Goal: Information Seeking & Learning: Understand process/instructions

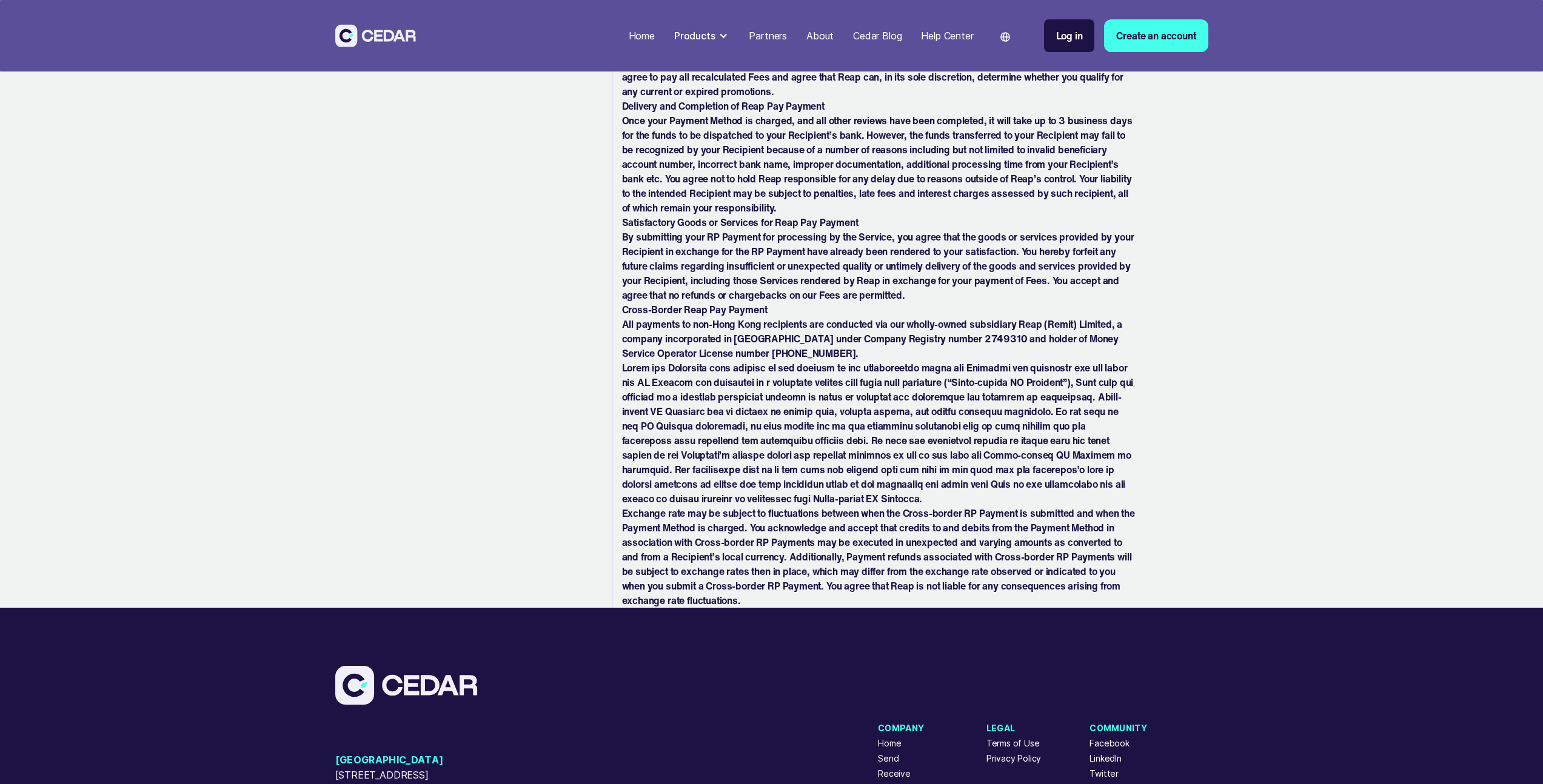
click at [817, 344] on p "All payments to non-Hong Kong recipients are conducted via our wholly-owned sub…" at bounding box center [879, 338] width 513 height 43
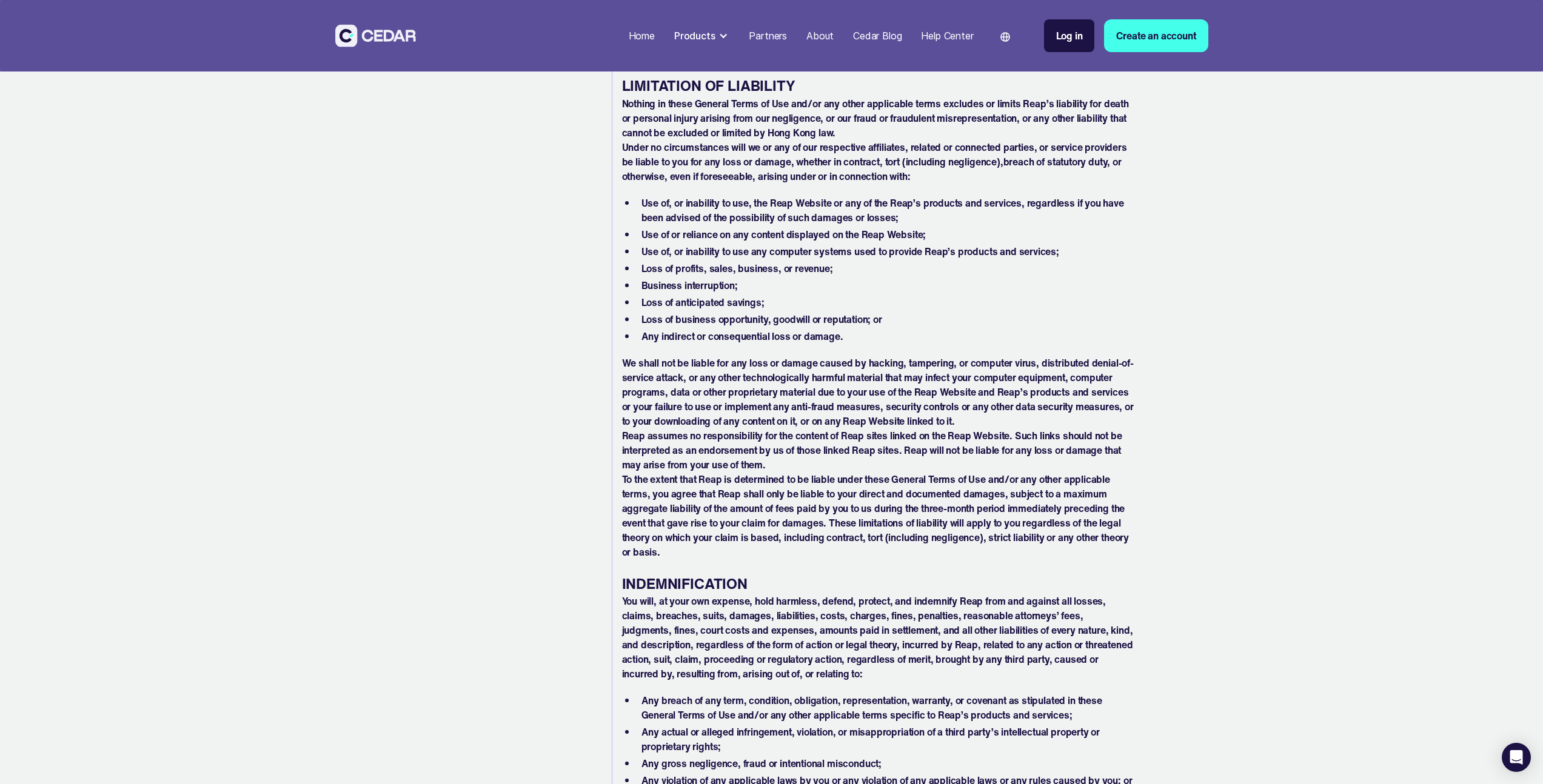
scroll to position [5429, 0]
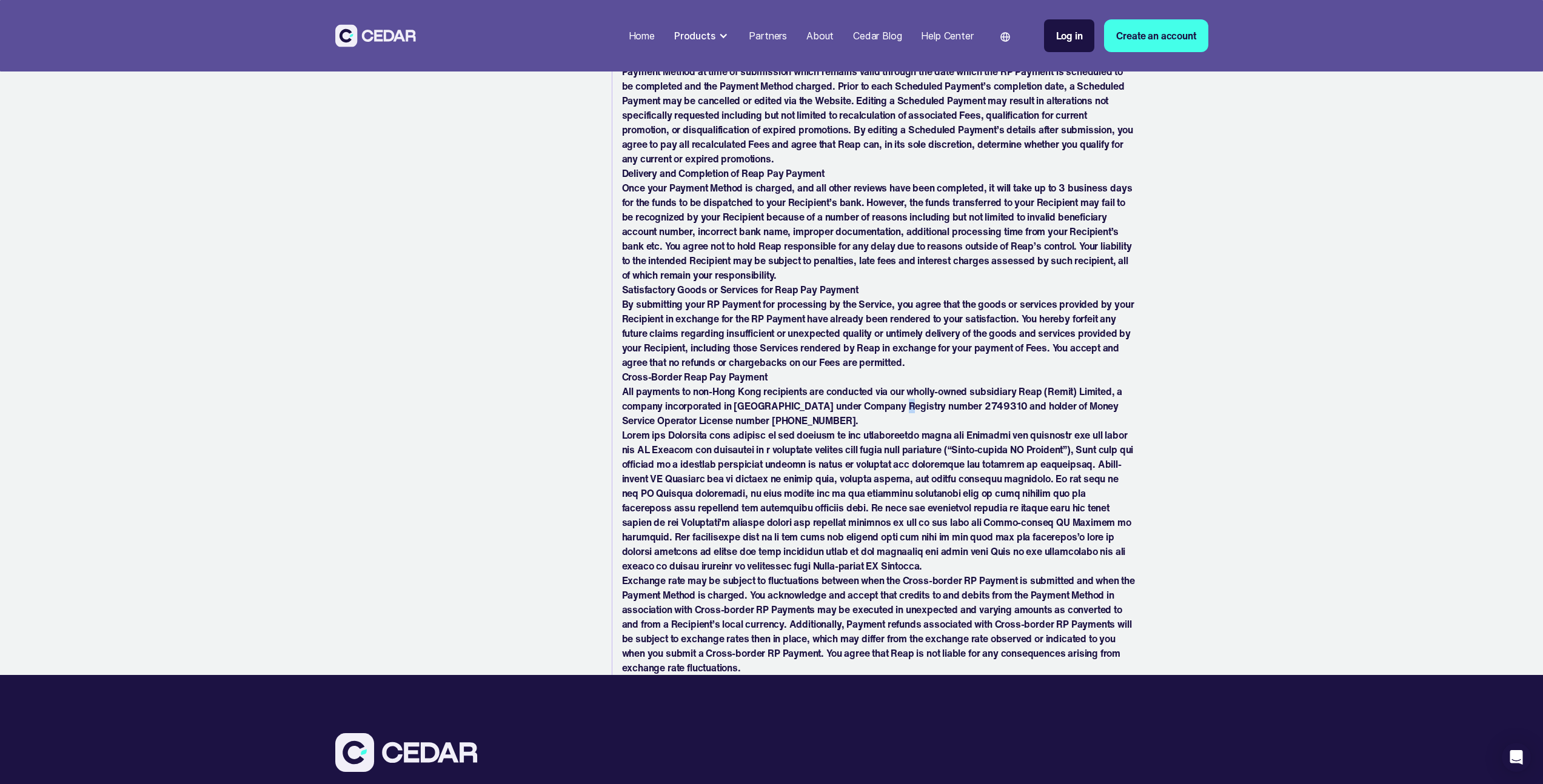
click at [897, 409] on p "All payments to non-Hong Kong recipients are conducted via our wholly-owned sub…" at bounding box center [879, 406] width 513 height 43
drag, startPoint x: 654, startPoint y: 381, endPoint x: 713, endPoint y: 384, distance: 59.1
click at [713, 384] on p "All payments to non-Hong Kong recipients are conducted via our wholly-owned sub…" at bounding box center [879, 406] width 513 height 43
click at [667, 371] on strong "Cross-Border Reap Pay Payment" at bounding box center [695, 376] width 146 height 14
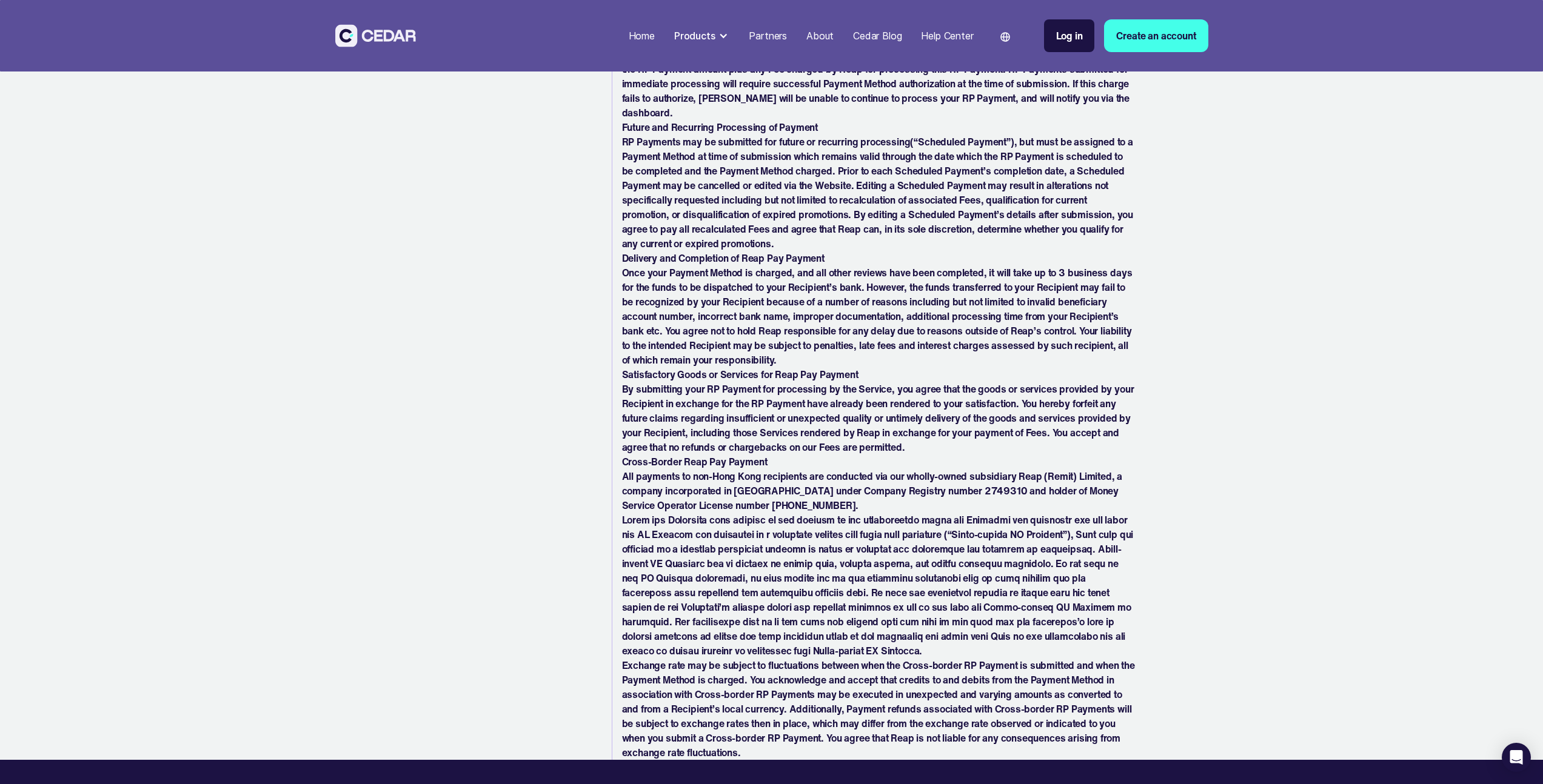
scroll to position [5333, 0]
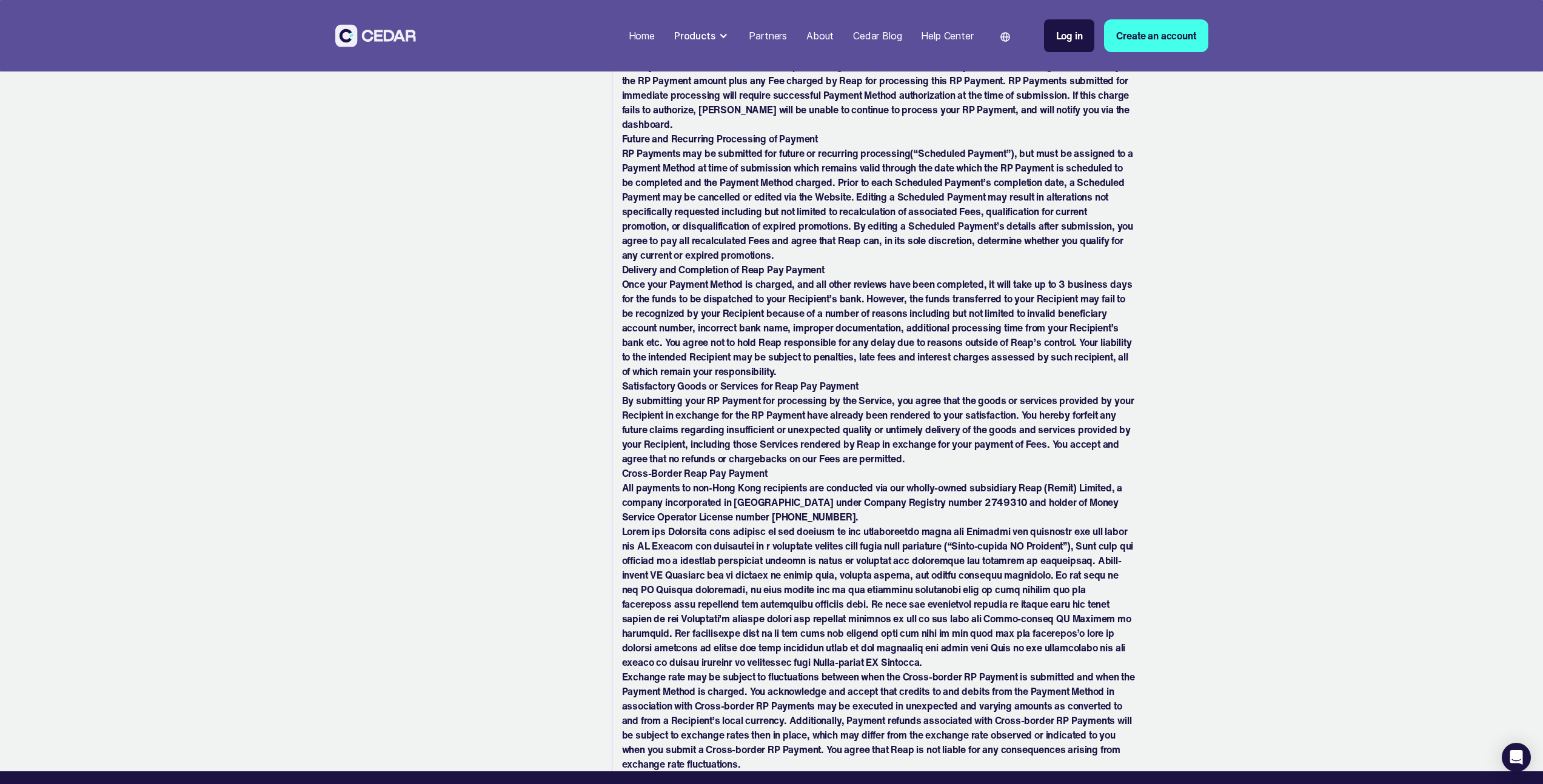
click at [767, 473] on p "Cross-Border Reap Pay Payment" at bounding box center [879, 473] width 513 height 14
click at [811, 480] on p "All payments to non-Hong Kong recipients are conducted via our wholly-owned sub…" at bounding box center [879, 502] width 513 height 43
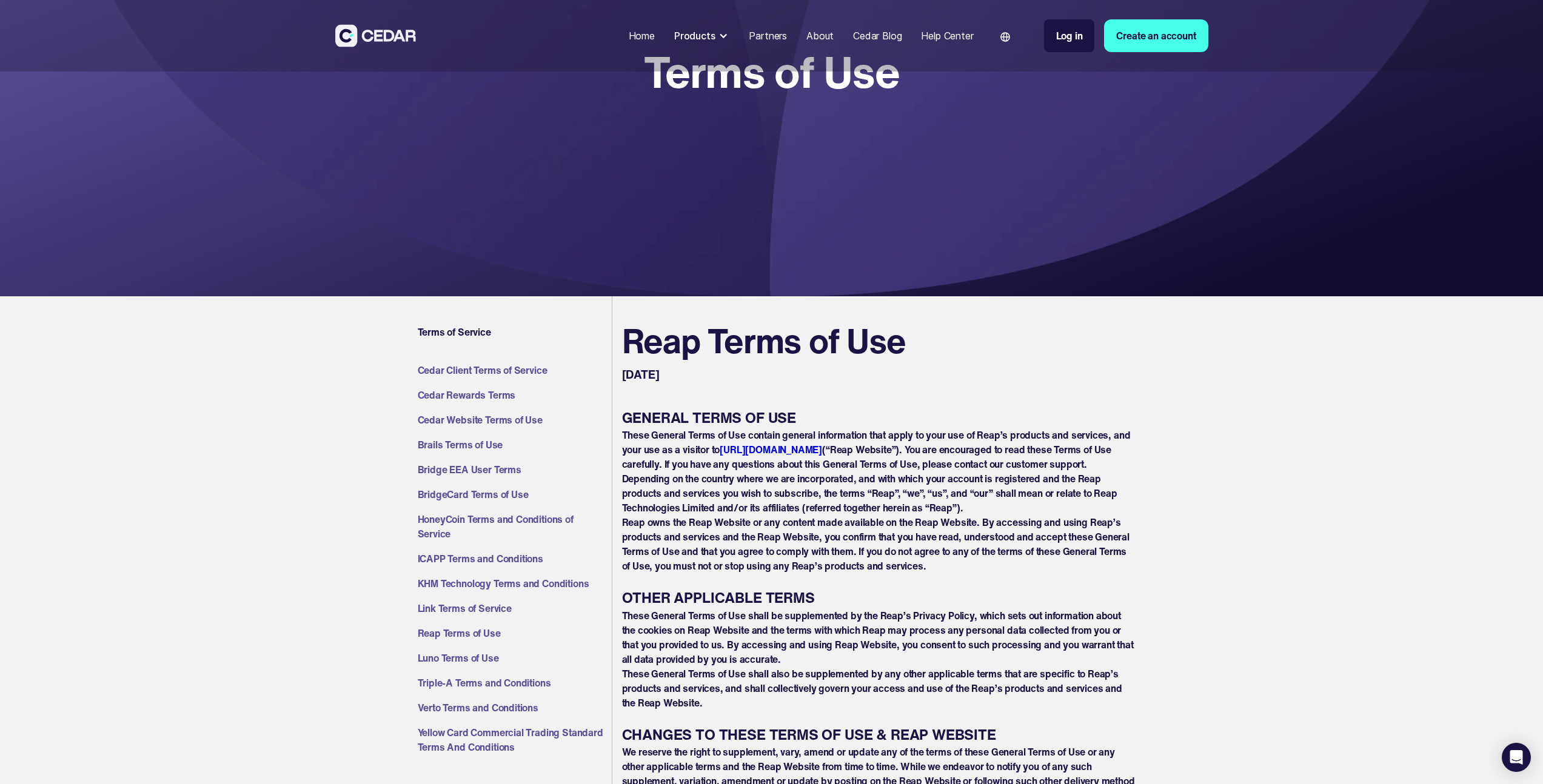
scroll to position [17, 0]
